Goal: Information Seeking & Learning: Check status

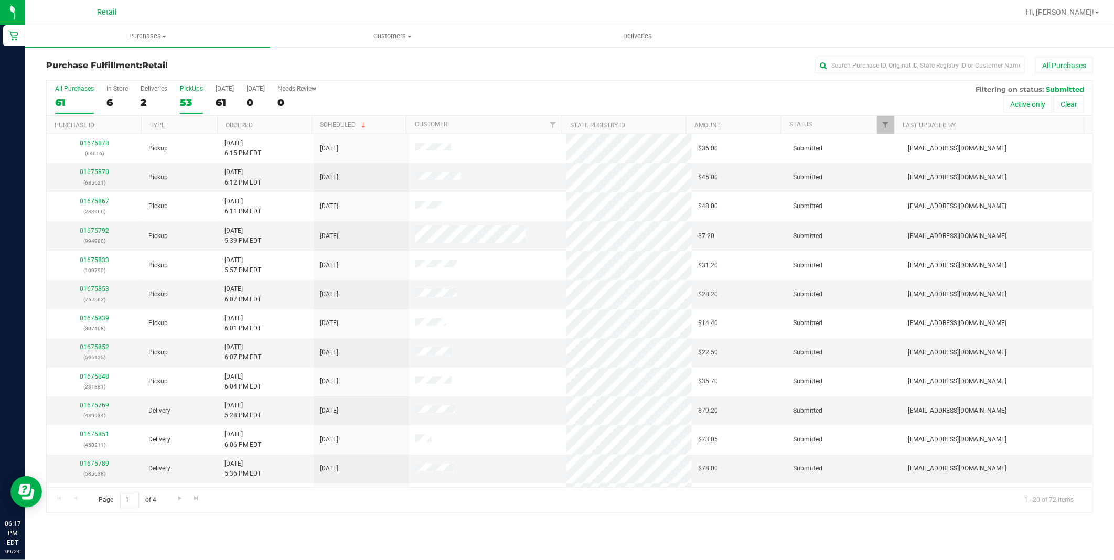
click at [184, 102] on div "53" at bounding box center [191, 103] width 23 height 12
click at [0, 0] on input "PickUps 53" at bounding box center [0, 0] width 0 height 0
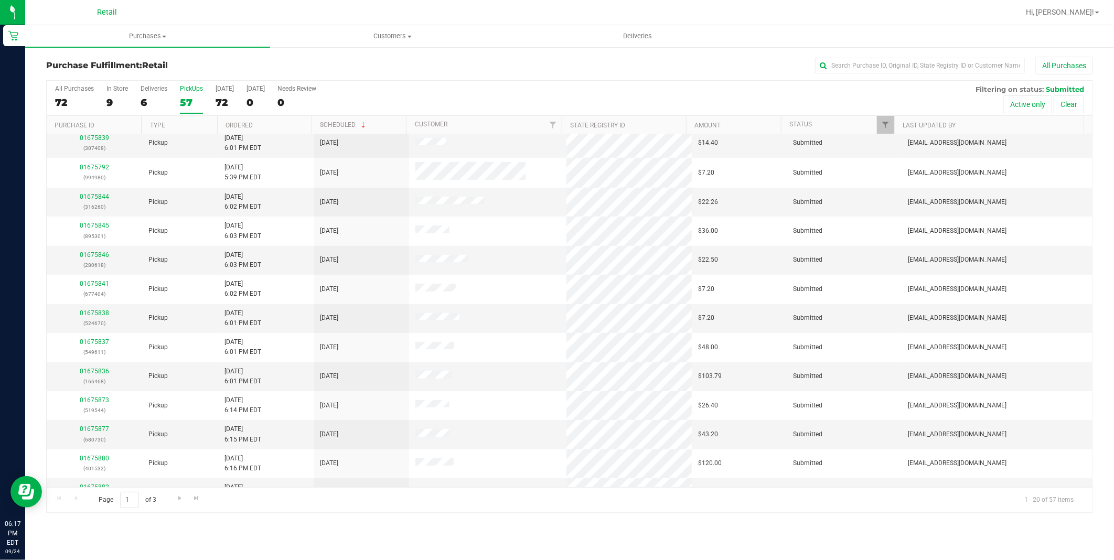
scroll to position [228, 0]
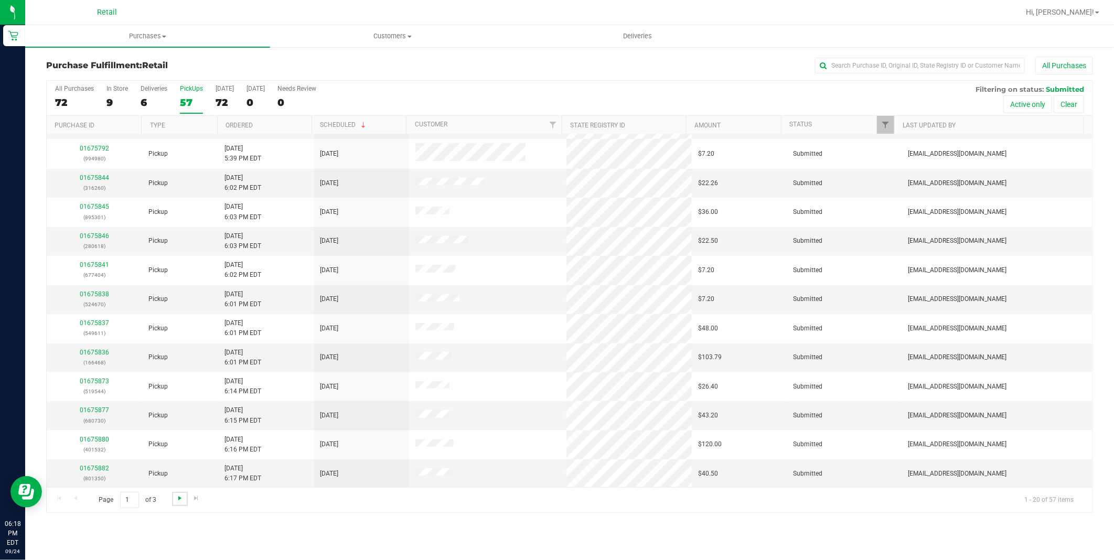
click at [177, 499] on span "Go to the next page" at bounding box center [180, 498] width 8 height 8
click at [185, 500] on link "Go to the next page" at bounding box center [179, 499] width 15 height 14
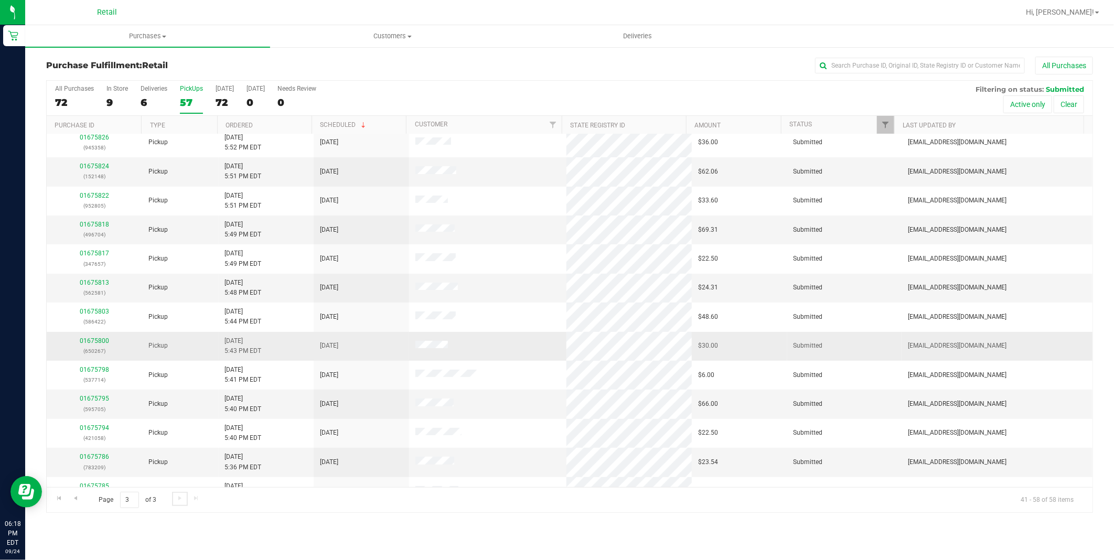
scroll to position [0, 0]
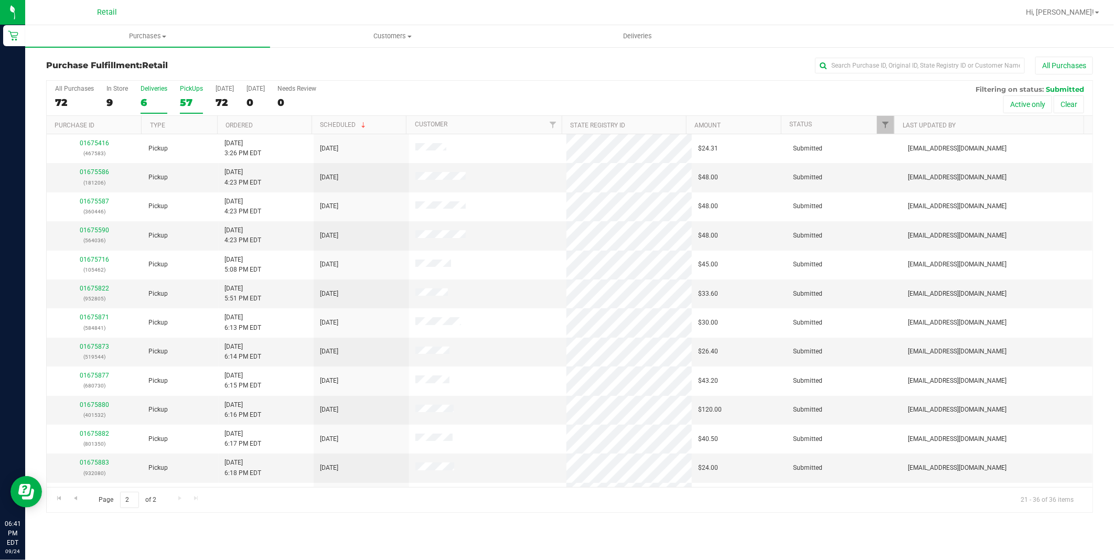
click at [155, 105] on div "6" at bounding box center [154, 103] width 27 height 12
click at [0, 0] on input "Deliveries 6" at bounding box center [0, 0] width 0 height 0
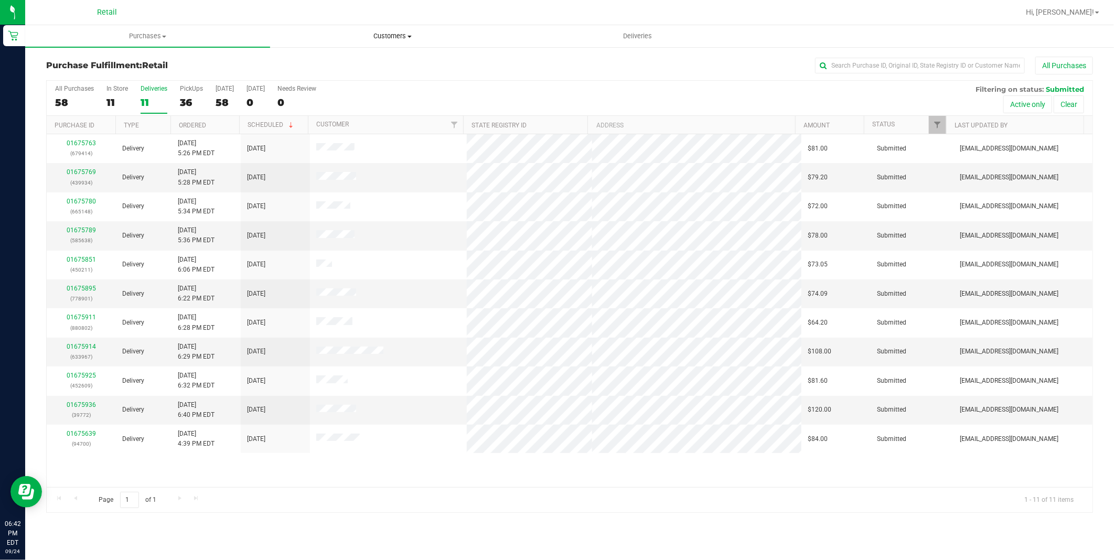
click at [408, 36] on span at bounding box center [410, 37] width 4 height 2
click at [636, 33] on span "Deliveries" at bounding box center [637, 35] width 57 height 9
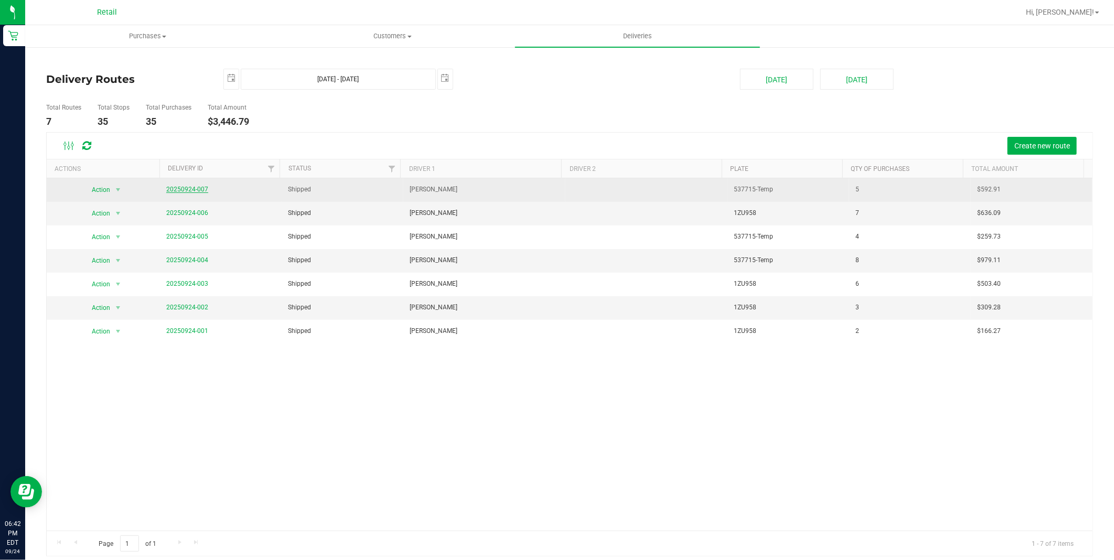
click at [193, 187] on link "20250924-007" at bounding box center [187, 189] width 42 height 7
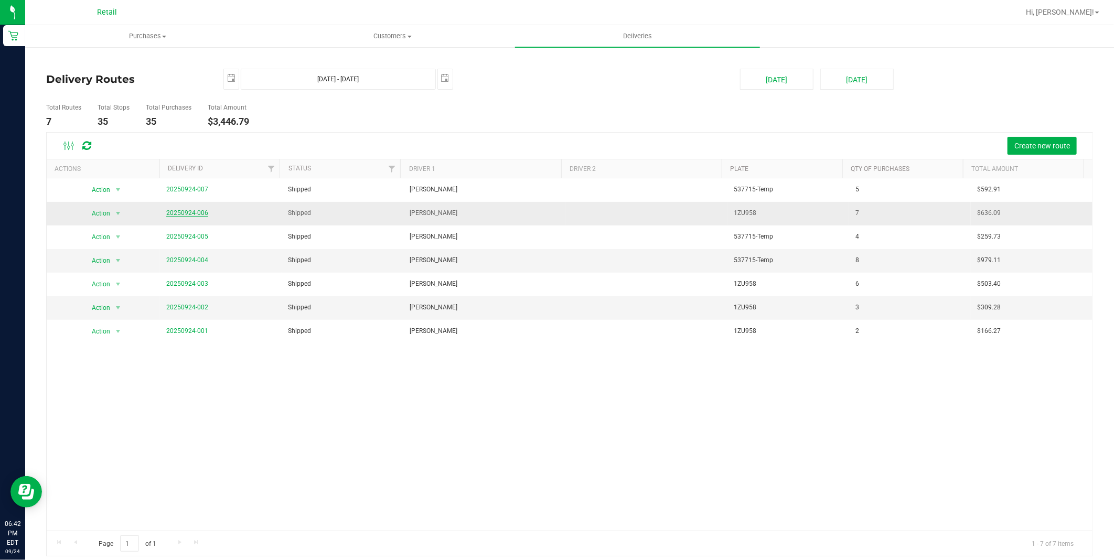
click at [178, 210] on link "20250924-006" at bounding box center [187, 212] width 42 height 7
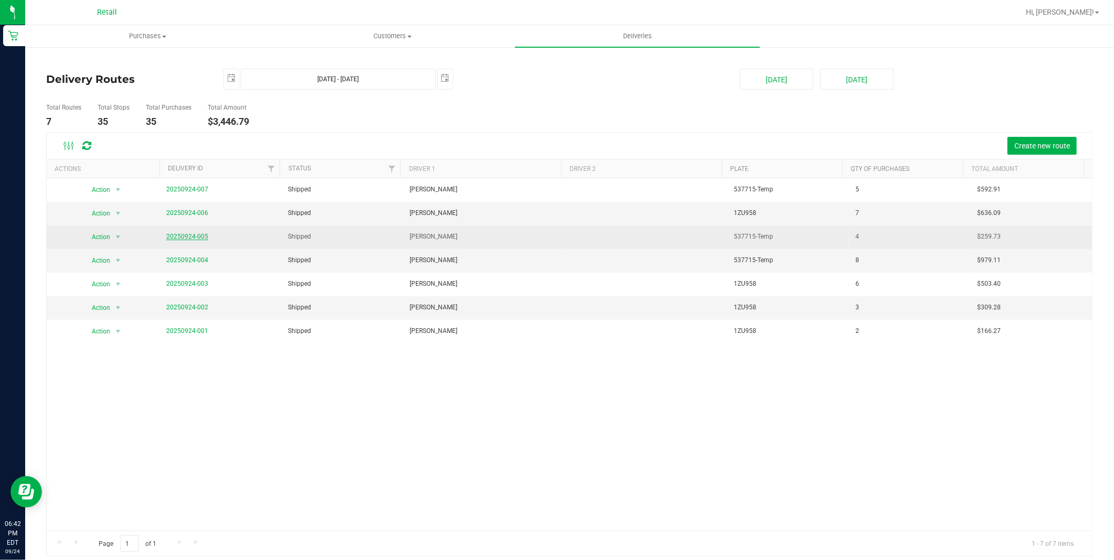
click at [190, 238] on link "20250924-005" at bounding box center [187, 236] width 42 height 7
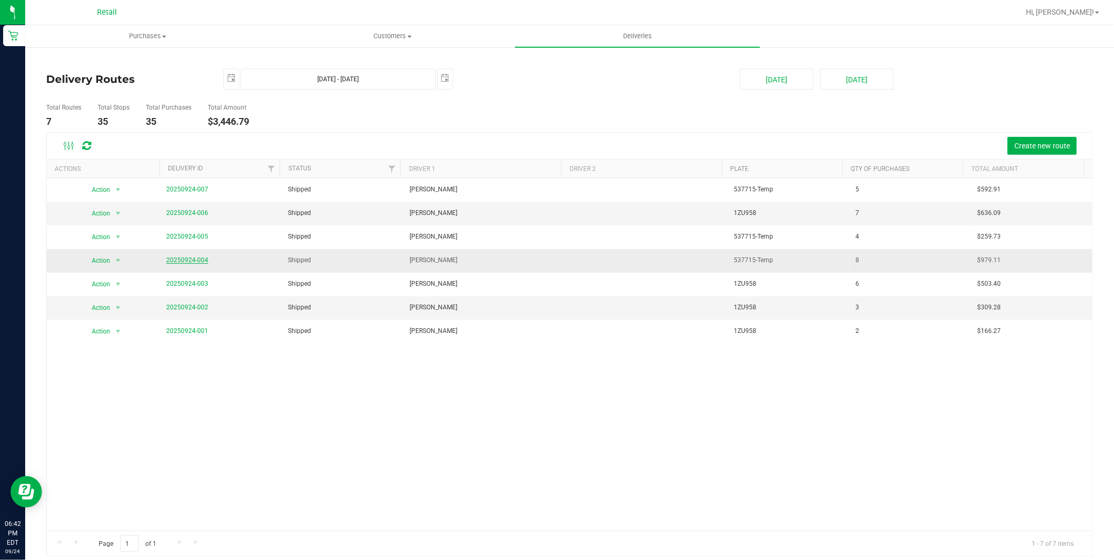
click at [195, 262] on link "20250924-004" at bounding box center [187, 260] width 42 height 7
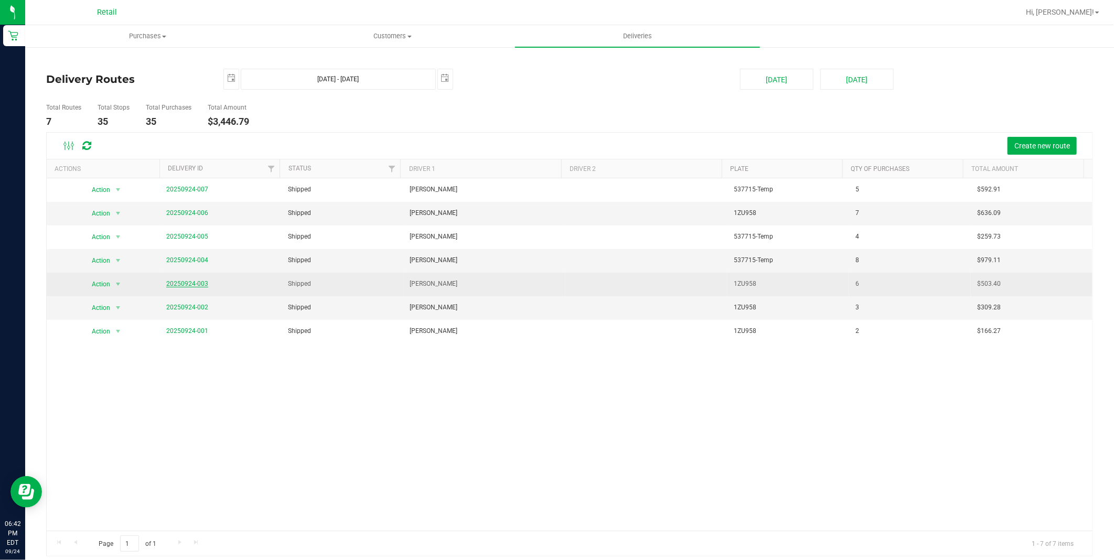
click at [201, 285] on link "20250924-003" at bounding box center [187, 283] width 42 height 7
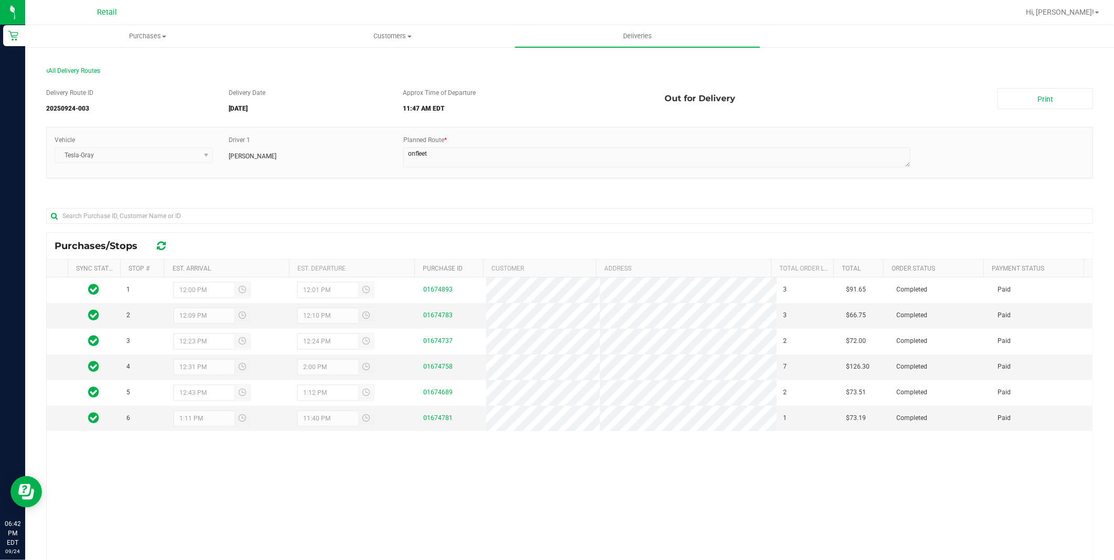
click at [611, 189] on div "Delivery Route ID 20250924-003 Delivery Date [DATE] Approx Time of Departure 11…" at bounding box center [569, 372] width 1047 height 584
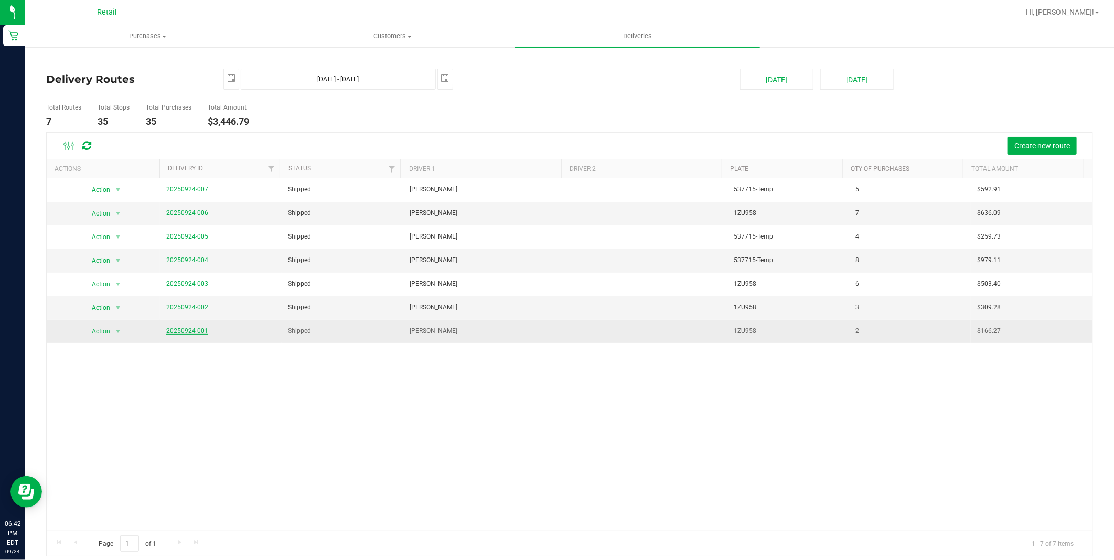
click at [178, 328] on link "20250924-001" at bounding box center [187, 330] width 42 height 7
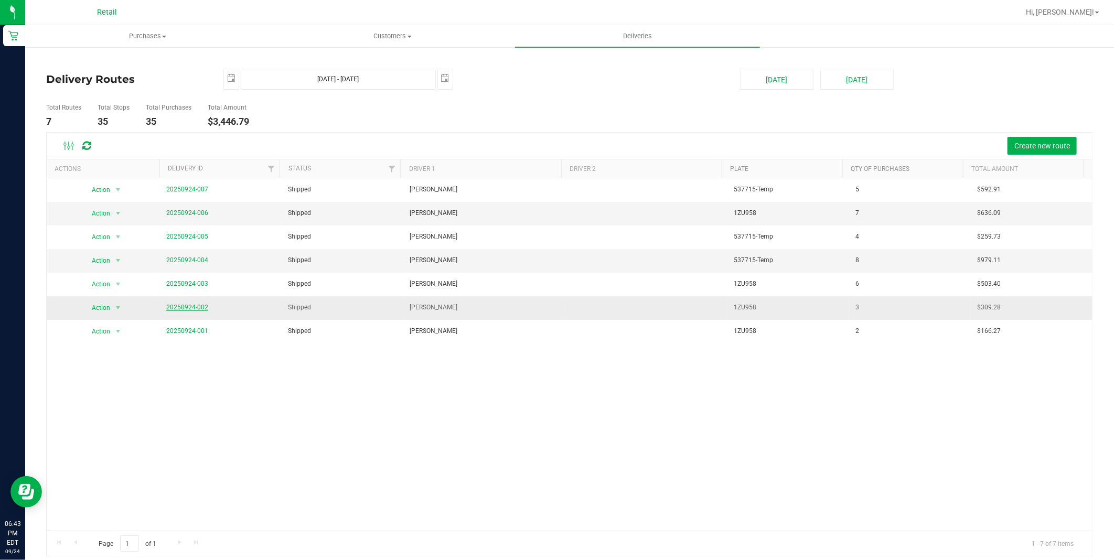
click at [187, 307] on link "20250924-002" at bounding box center [187, 307] width 42 height 7
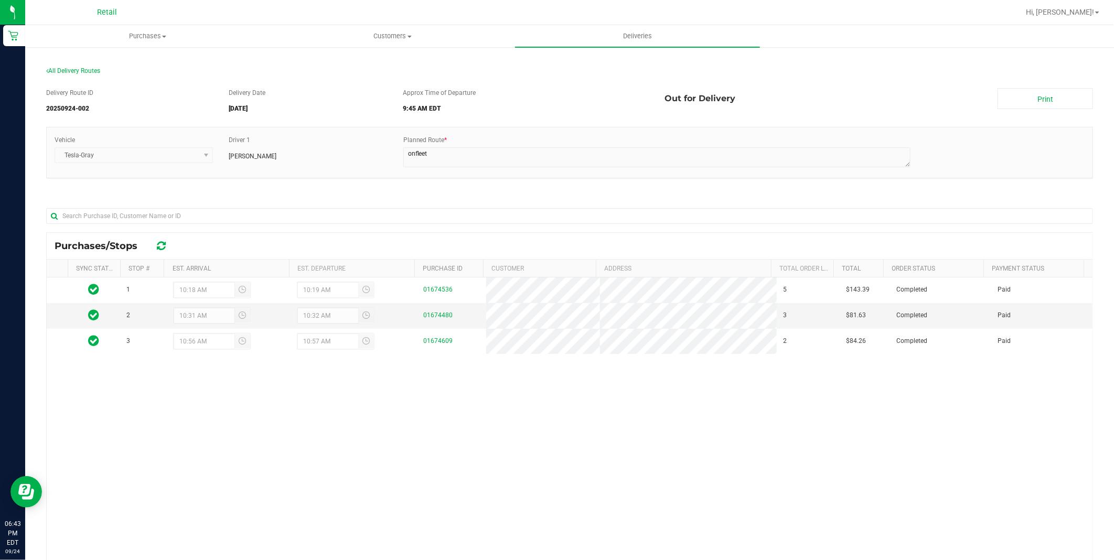
click at [214, 60] on section "All Delivery Routes Delivery Route ID 20250924-002 Delivery Date [DATE] Approx …" at bounding box center [569, 365] width 1047 height 617
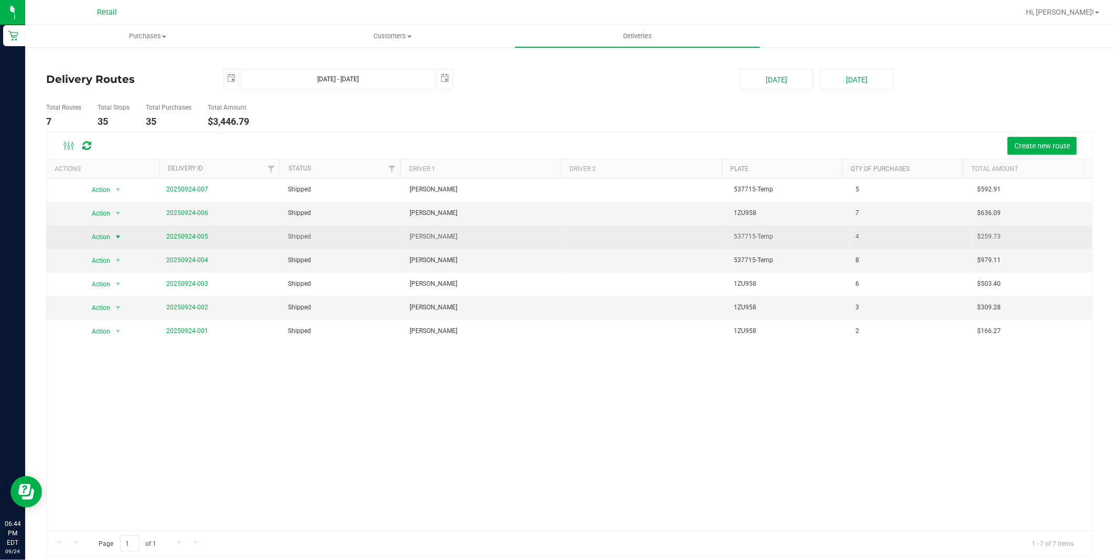
click at [101, 241] on span "Action" at bounding box center [96, 237] width 28 height 15
click at [101, 238] on span "Action" at bounding box center [96, 237] width 28 height 15
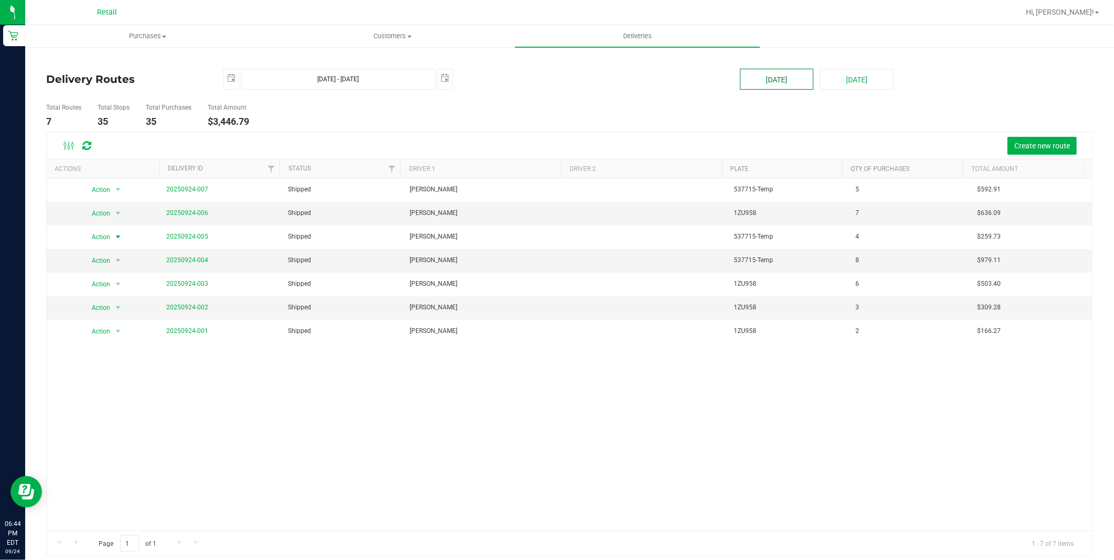
click at [780, 77] on button "[DATE]" at bounding box center [776, 79] width 73 height 21
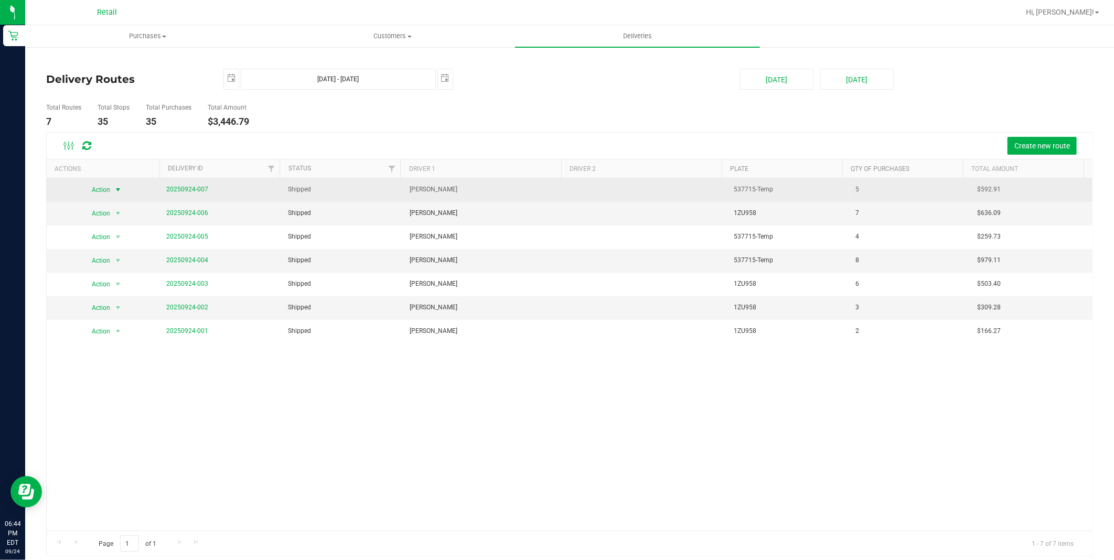
click at [100, 189] on span "Action" at bounding box center [96, 190] width 28 height 15
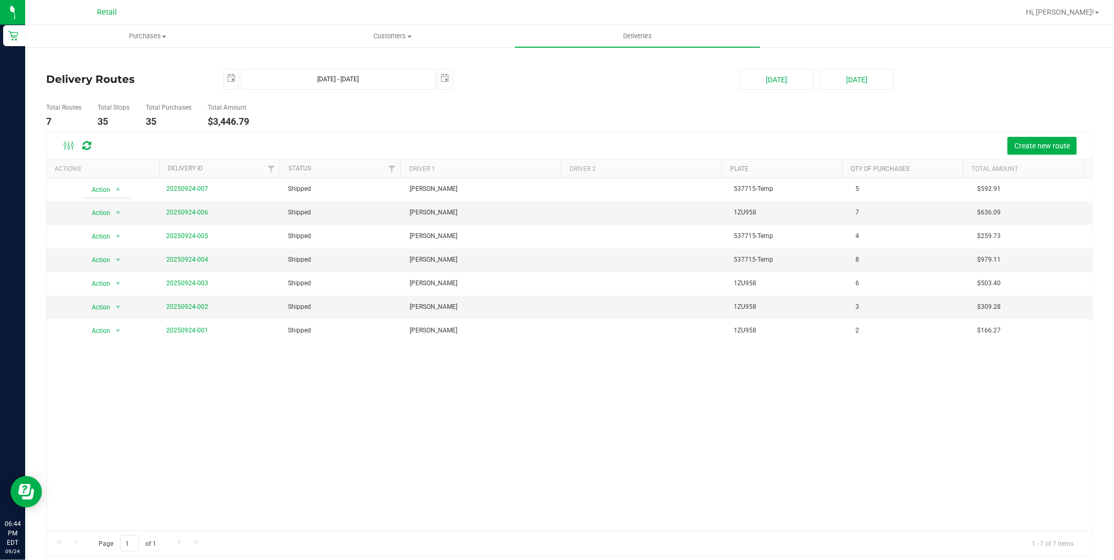
click at [621, 102] on ul "Total Routes 7 Total Stops 35 Total Purchases 35 Total Amount $3,446.79" at bounding box center [392, 115] width 696 height 33
